Goal: Task Accomplishment & Management: Manage account settings

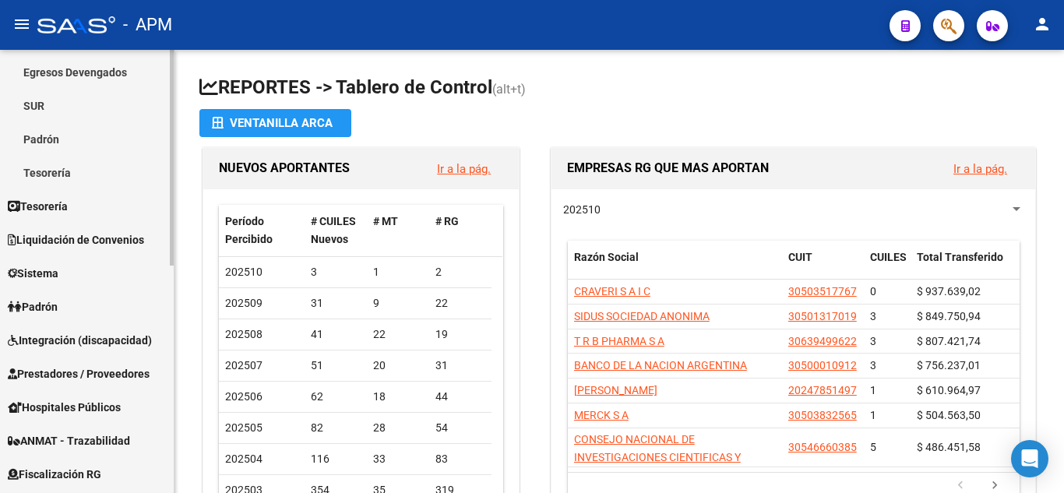
scroll to position [234, 0]
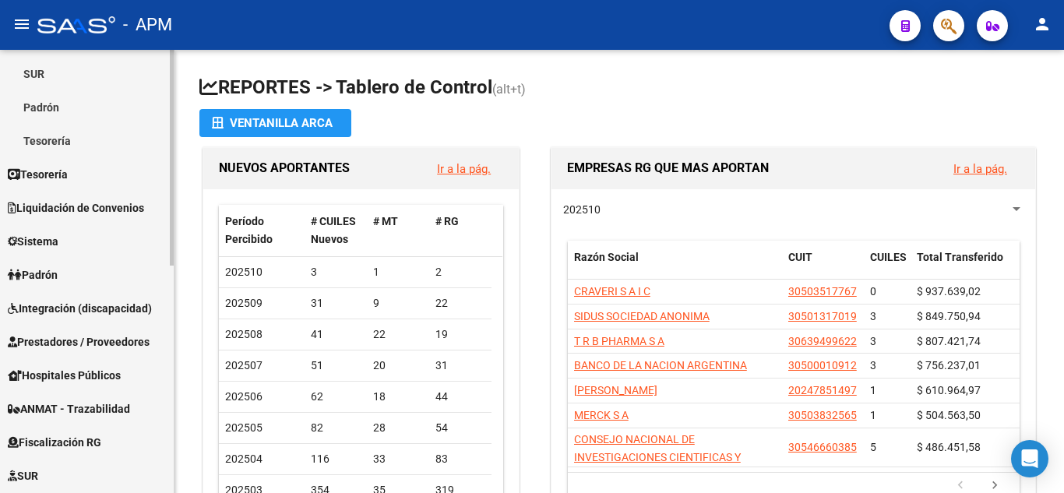
click at [79, 337] on span "Prestadores / Proveedores" at bounding box center [79, 341] width 142 height 17
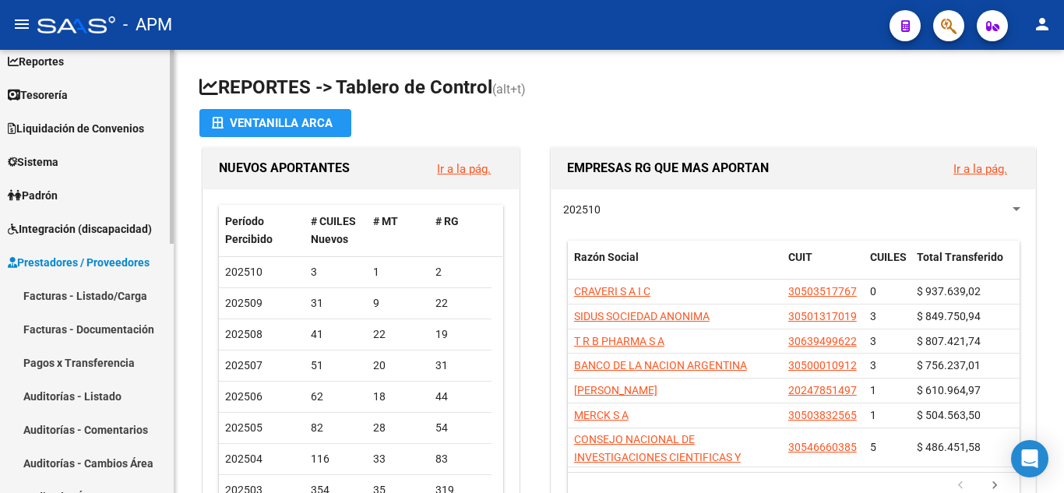
scroll to position [78, 0]
click at [40, 288] on link "Facturas - Listado/Carga" at bounding box center [87, 296] width 174 height 33
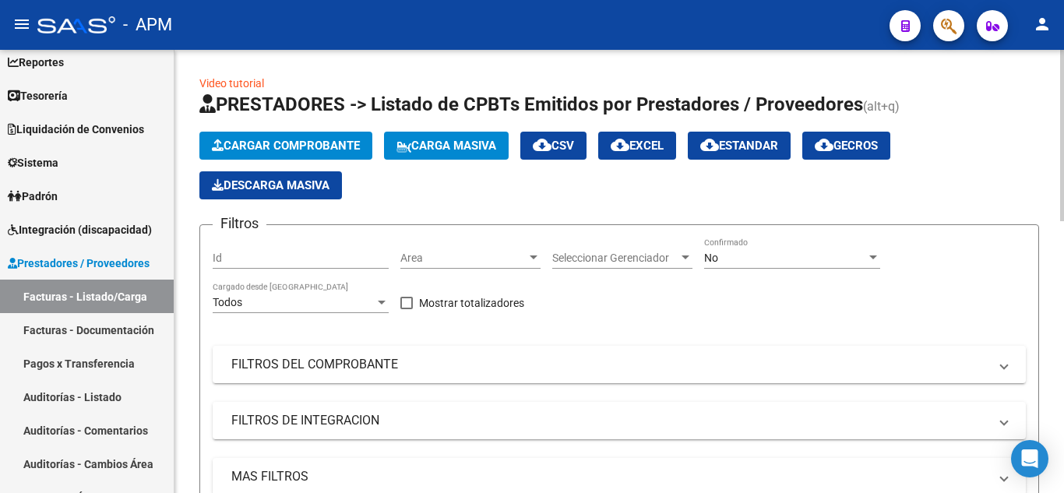
click at [262, 139] on span "Cargar Comprobante" at bounding box center [286, 146] width 148 height 14
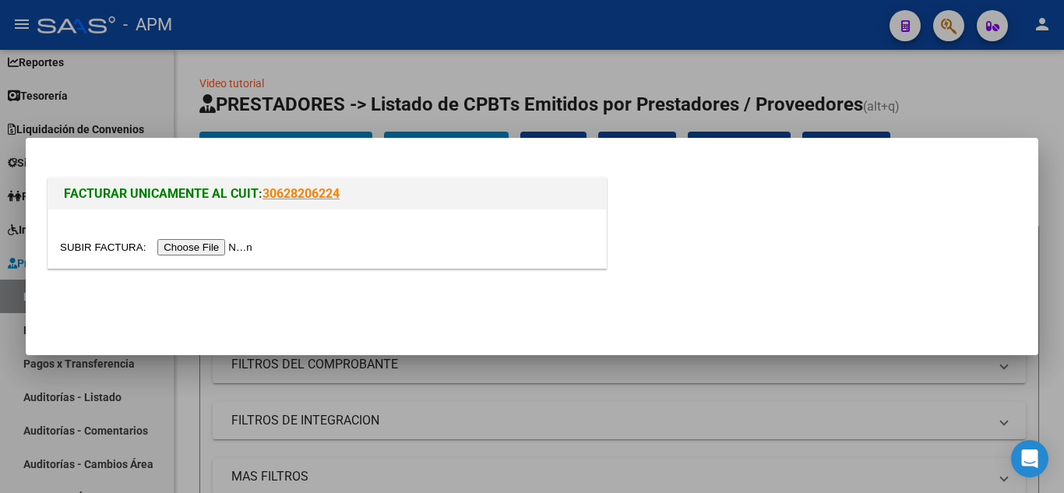
click at [214, 245] on input "file" at bounding box center [158, 247] width 197 height 16
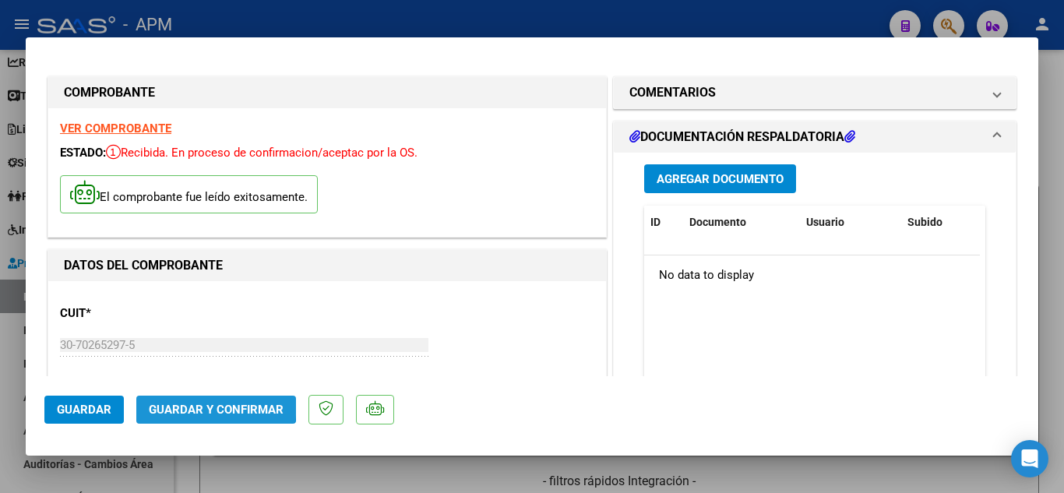
click at [208, 404] on span "Guardar y Confirmar" at bounding box center [216, 410] width 135 height 14
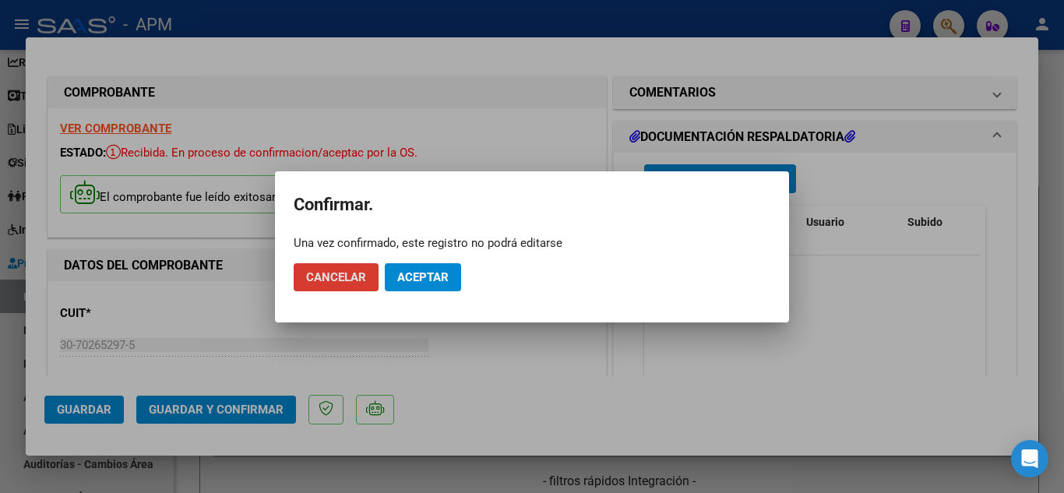
click at [427, 274] on span "Aceptar" at bounding box center [422, 277] width 51 height 14
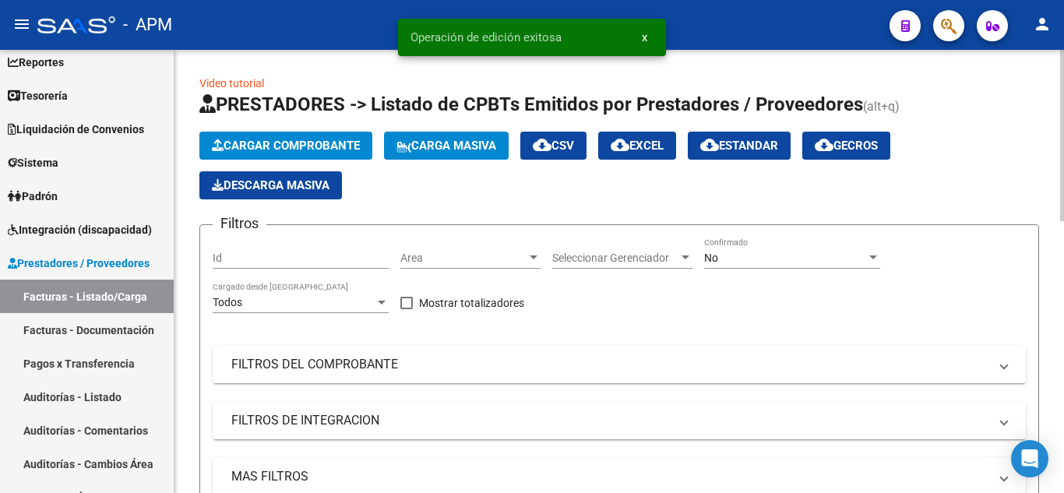
click at [331, 141] on span "Cargar Comprobante" at bounding box center [286, 146] width 148 height 14
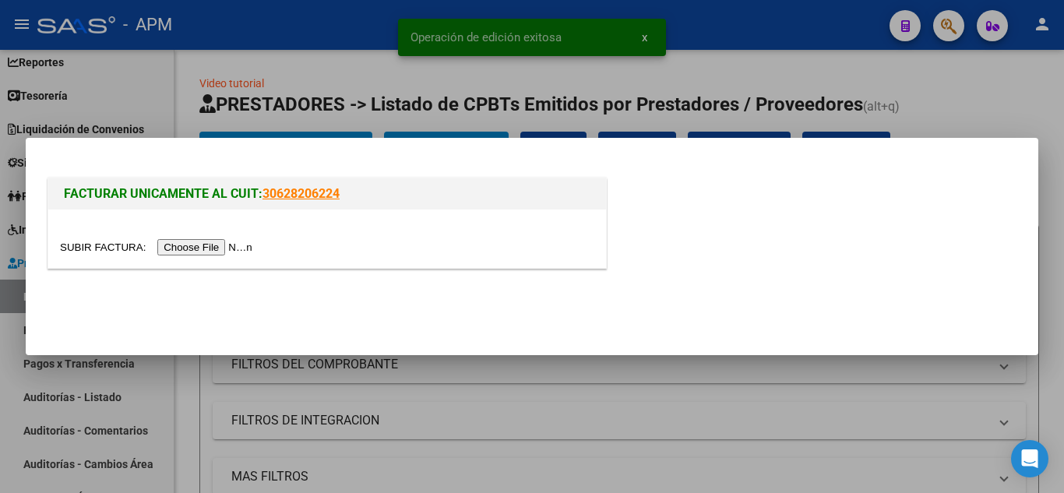
click at [202, 250] on input "file" at bounding box center [158, 247] width 197 height 16
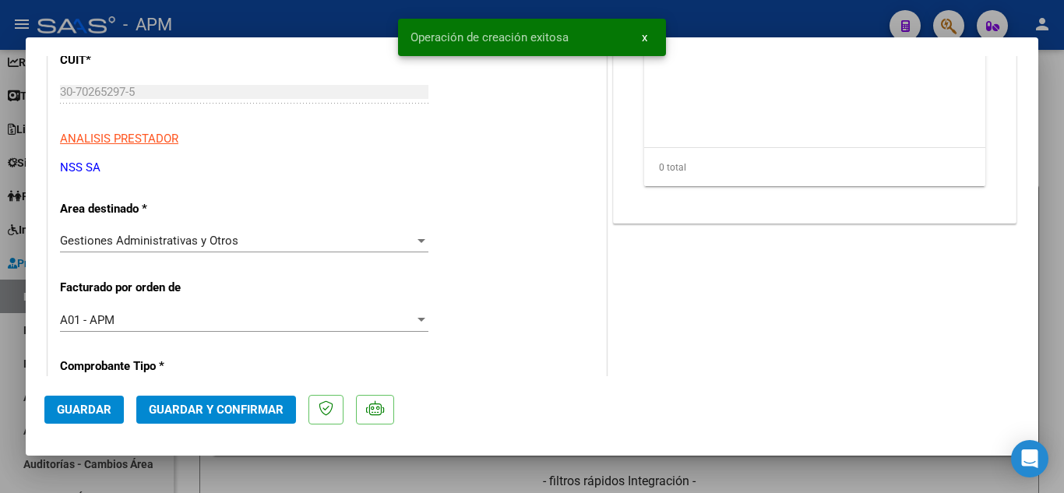
scroll to position [311, 0]
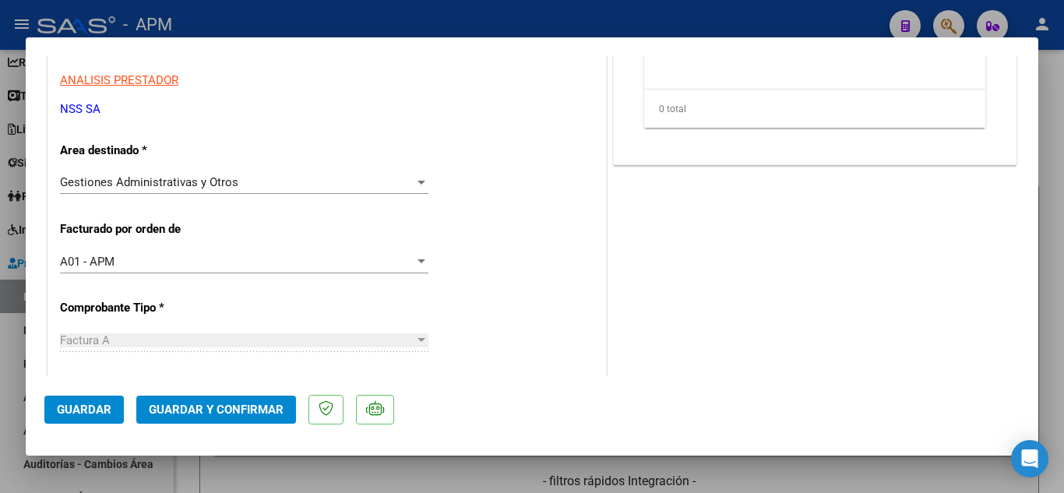
click at [210, 402] on button "Guardar y Confirmar" at bounding box center [216, 410] width 160 height 28
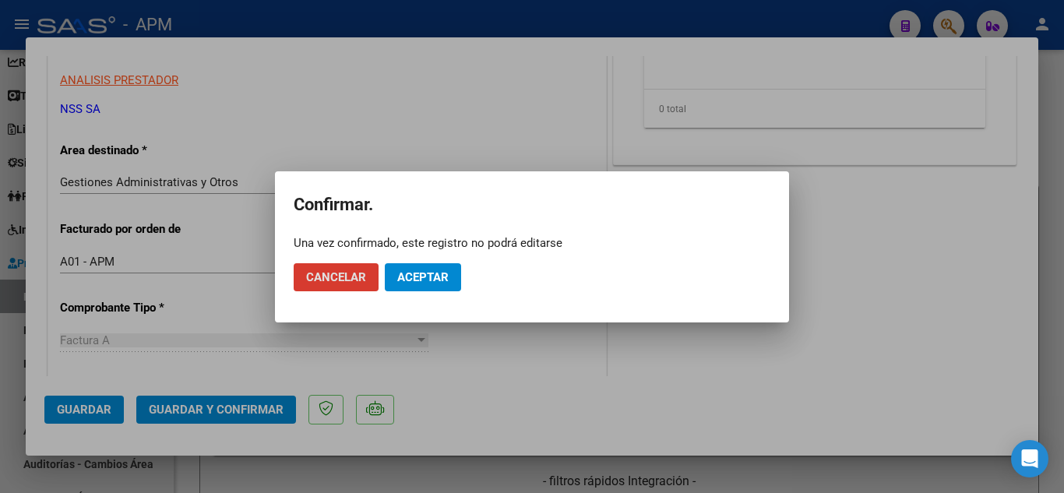
click at [400, 280] on span "Aceptar" at bounding box center [422, 277] width 51 height 14
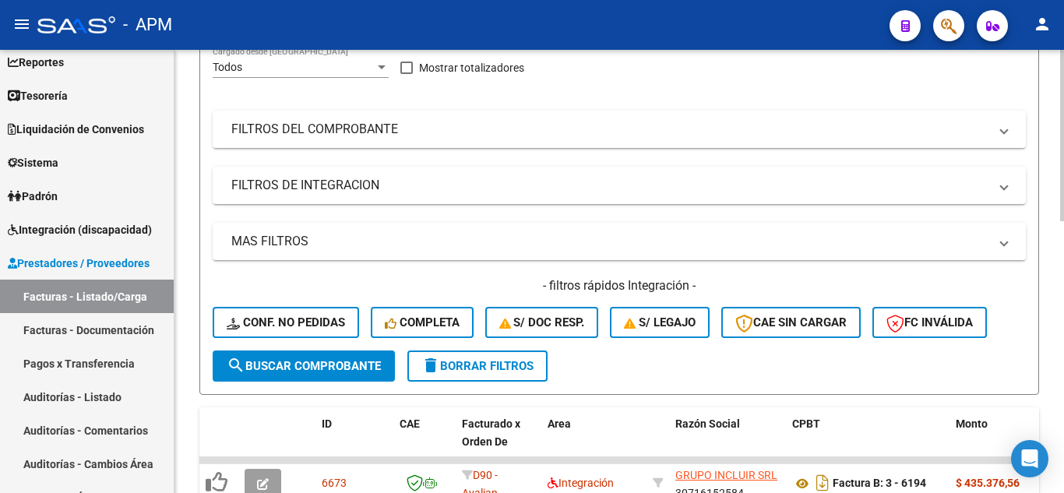
scroll to position [0, 0]
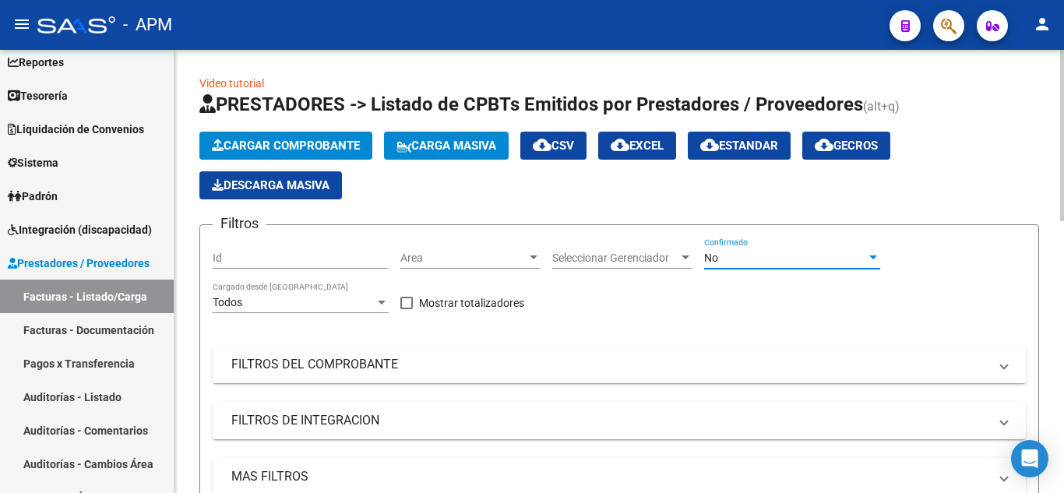
click at [746, 258] on div "No" at bounding box center [785, 257] width 162 height 13
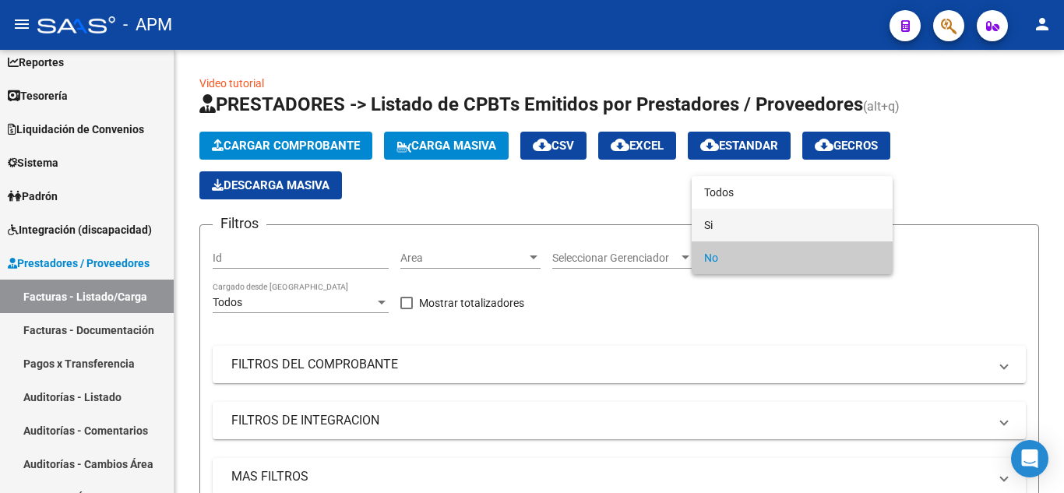
click at [746, 229] on span "Si" at bounding box center [792, 225] width 176 height 33
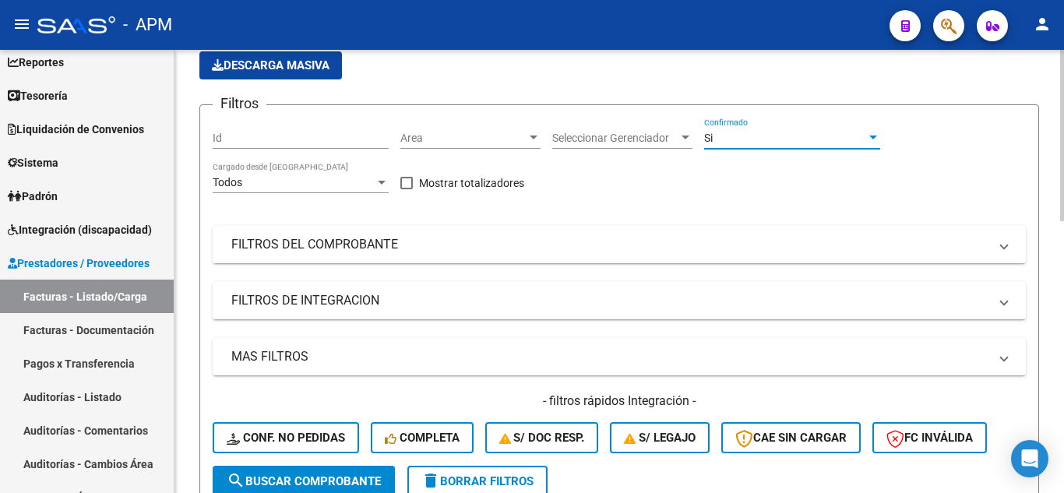
scroll to position [156, 0]
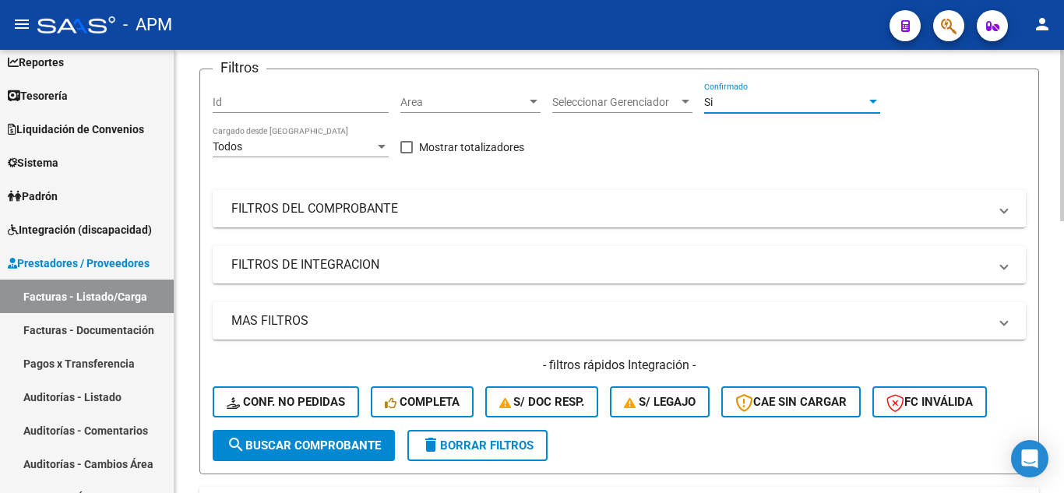
click at [642, 220] on mat-expansion-panel-header "FILTROS DEL COMPROBANTE" at bounding box center [619, 208] width 813 height 37
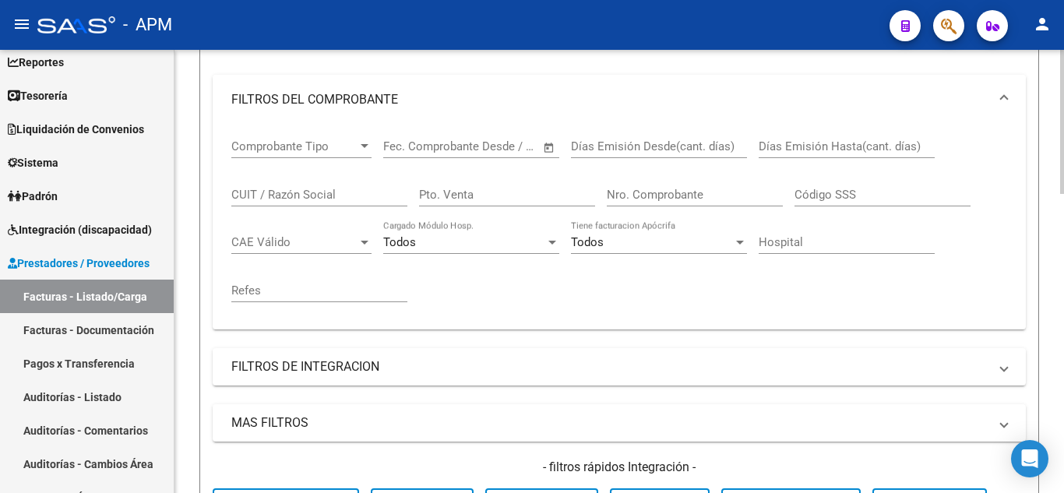
scroll to position [467, 0]
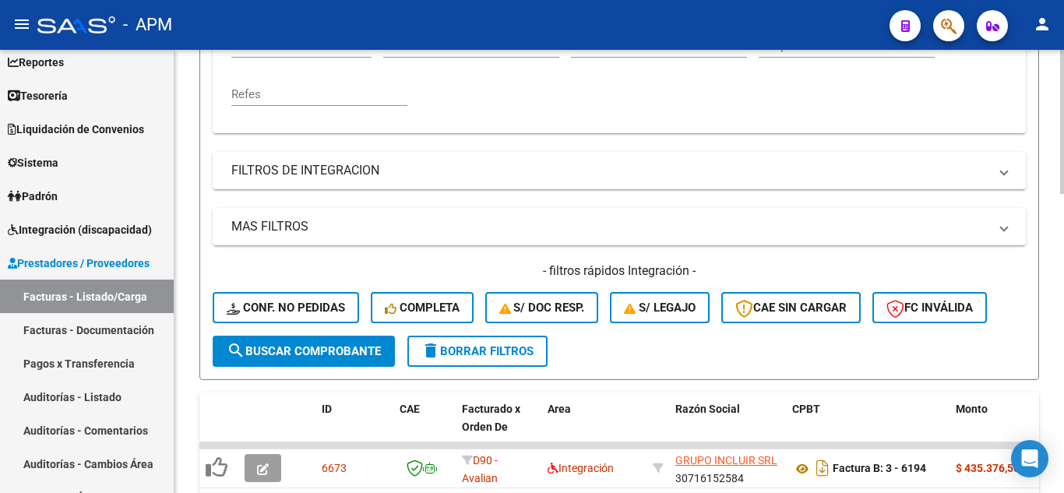
click at [280, 346] on span "search Buscar Comprobante" at bounding box center [304, 351] width 154 height 14
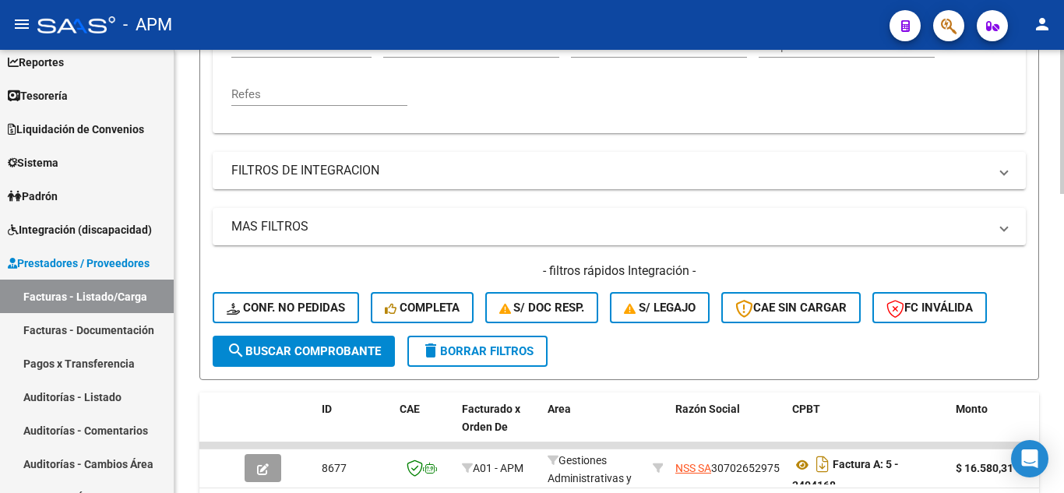
click at [652, 128] on div "Comprobante Tipo Comprobante Tipo Fecha inicio – Fecha fin Fec. Comprobante Des…" at bounding box center [619, 30] width 813 height 205
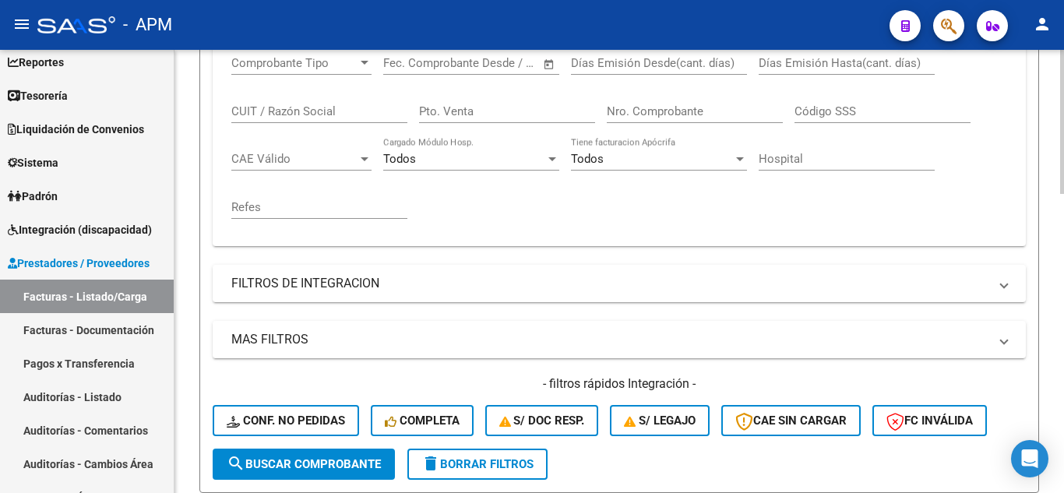
scroll to position [389, 0]
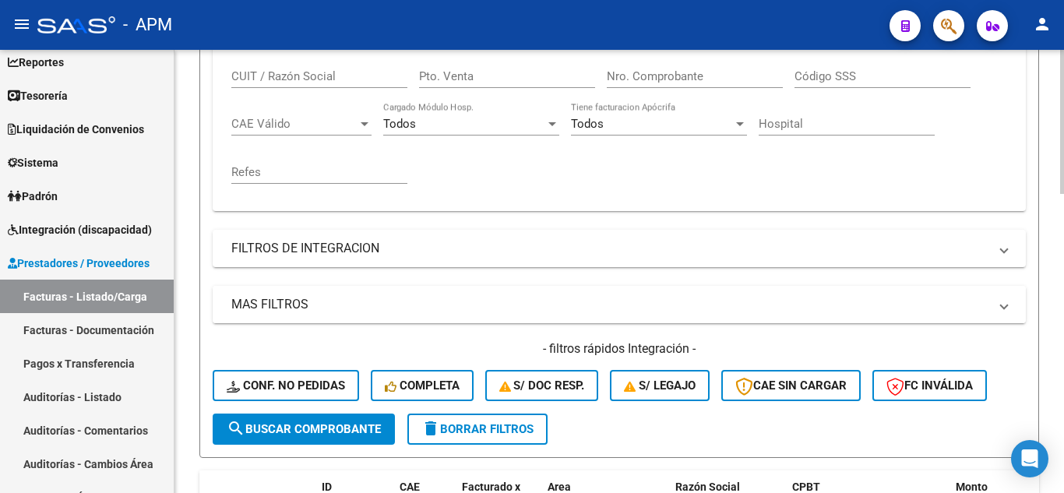
click at [619, 308] on mat-panel-title "MAS FILTROS" at bounding box center [609, 304] width 757 height 17
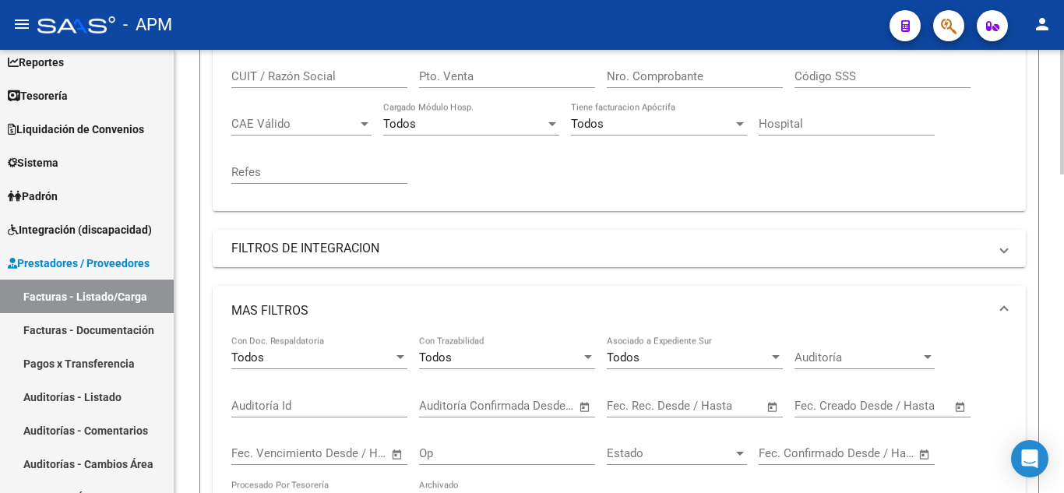
click at [698, 401] on input "text" at bounding box center [722, 406] width 76 height 14
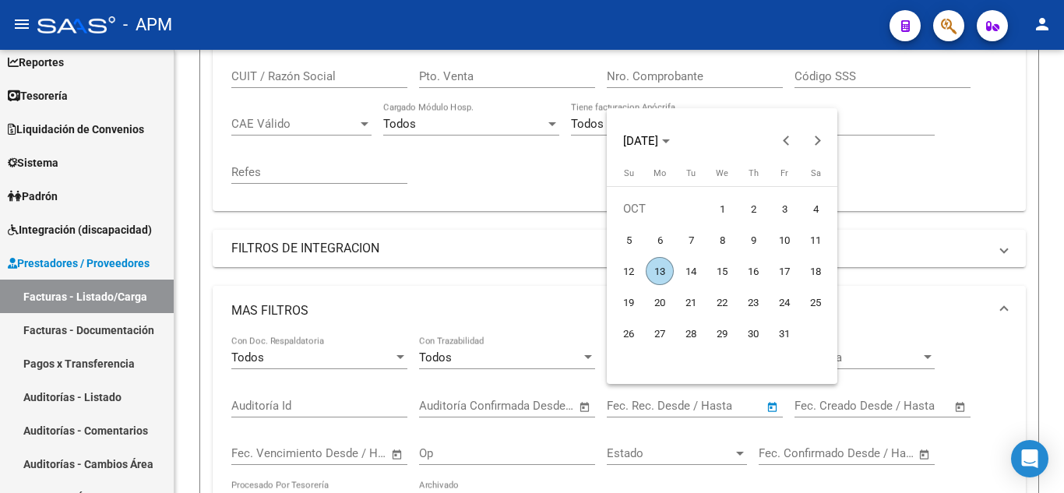
click at [659, 273] on span "13" at bounding box center [659, 271] width 28 height 28
type input "[DATE]"
click at [659, 273] on span "13" at bounding box center [659, 271] width 28 height 28
type input "[DATE]"
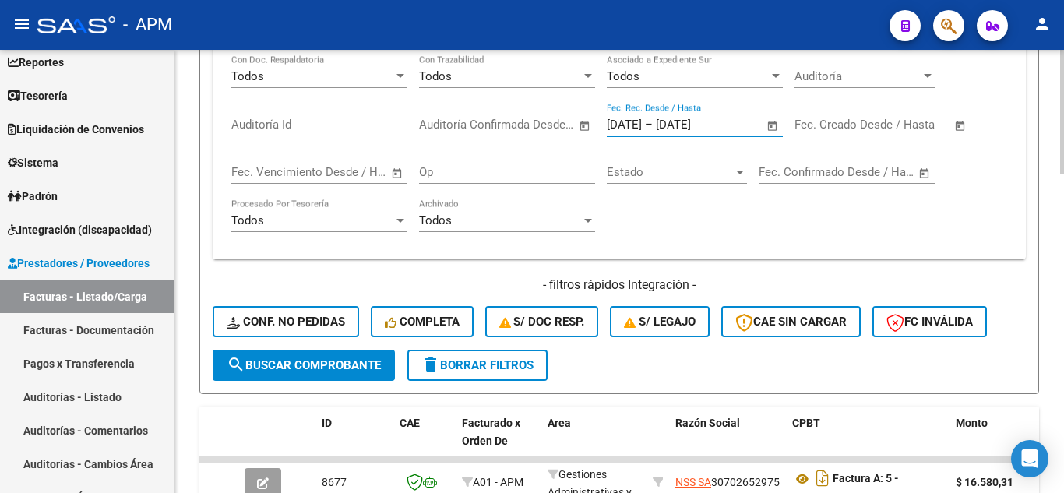
scroll to position [701, 0]
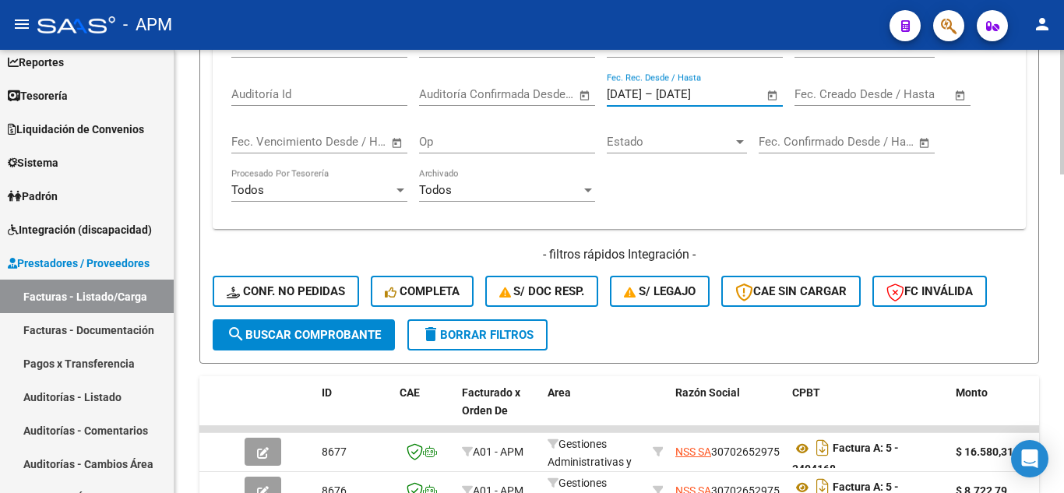
click at [325, 331] on span "search Buscar Comprobante" at bounding box center [304, 335] width 154 height 14
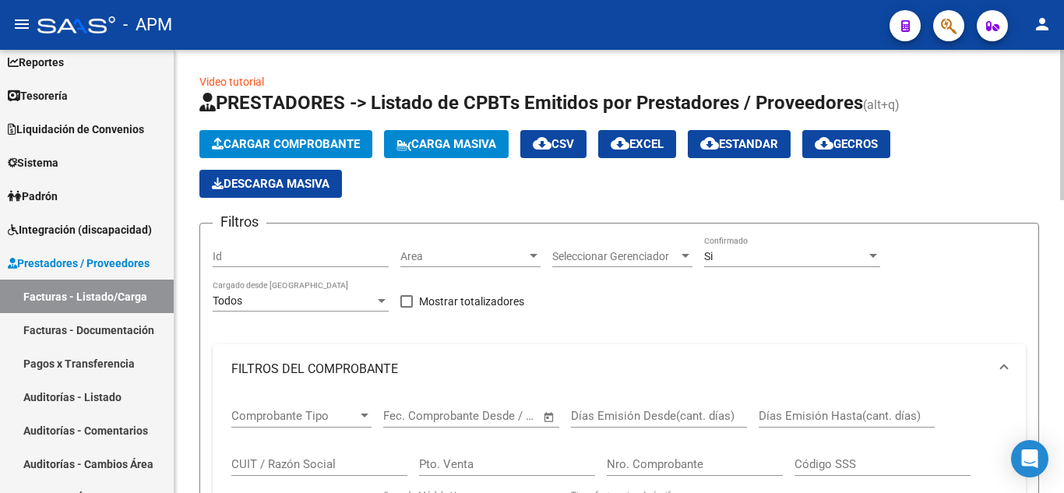
scroll to position [0, 0]
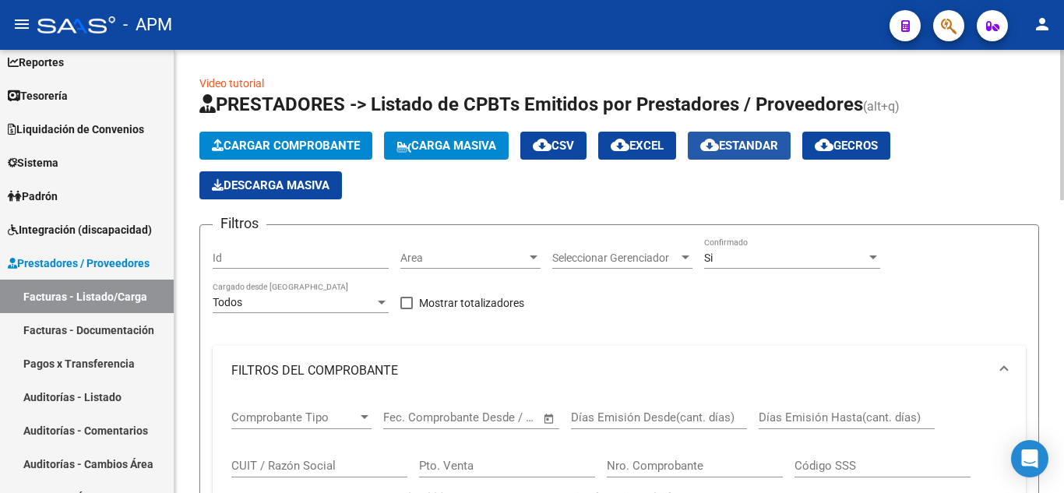
click at [736, 142] on span "cloud_download Estandar" at bounding box center [739, 146] width 78 height 14
click at [79, 324] on link "Facturas - Documentación" at bounding box center [87, 329] width 174 height 33
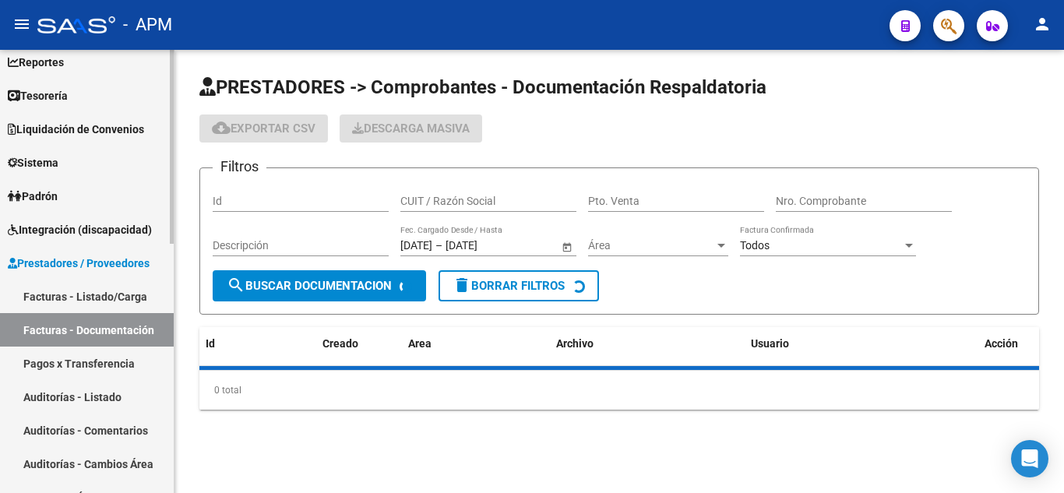
click at [89, 283] on link "Facturas - Listado/Carga" at bounding box center [87, 296] width 174 height 33
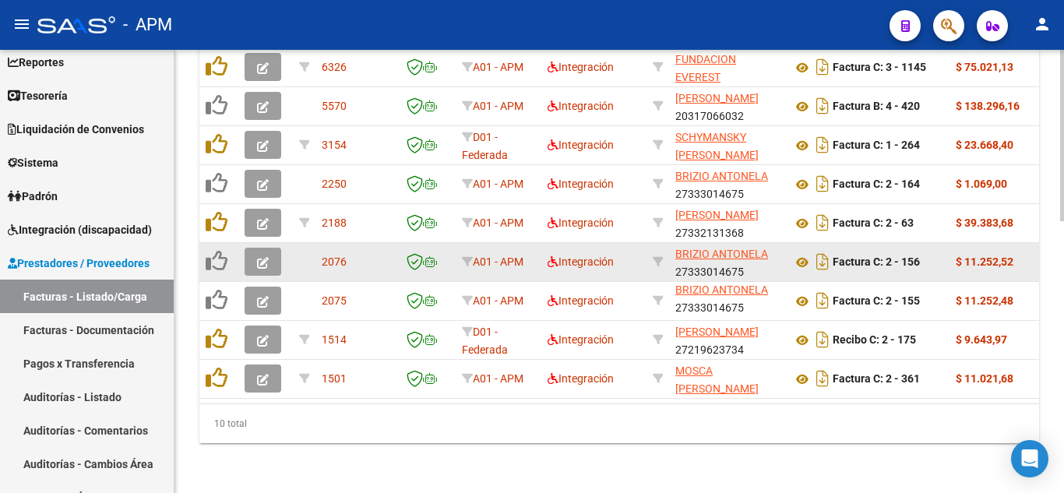
scroll to position [234, 0]
